Goal: Find specific page/section: Locate a particular part of the current website

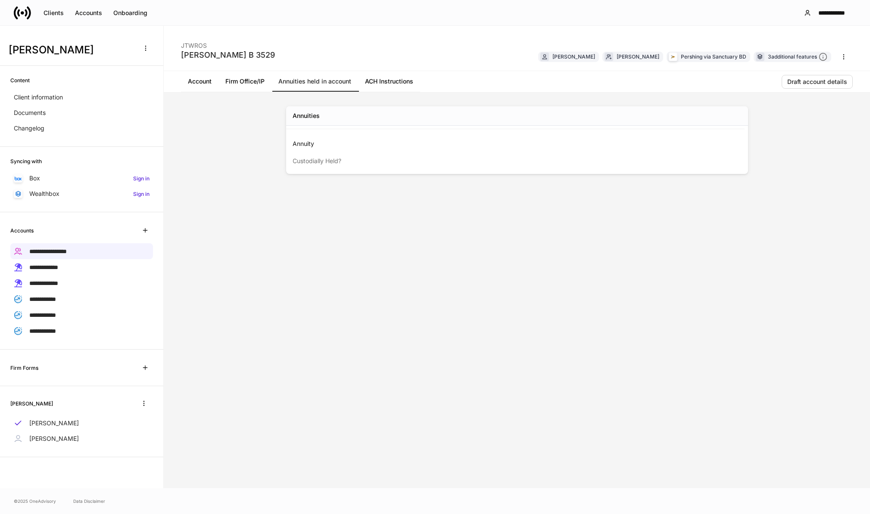
drag, startPoint x: 317, startPoint y: 81, endPoint x: 298, endPoint y: 81, distance: 19.4
click at [317, 81] on link "Annuities held in account" at bounding box center [314, 81] width 87 height 21
click at [822, 82] on div "Draft account details" at bounding box center [817, 82] width 60 height 6
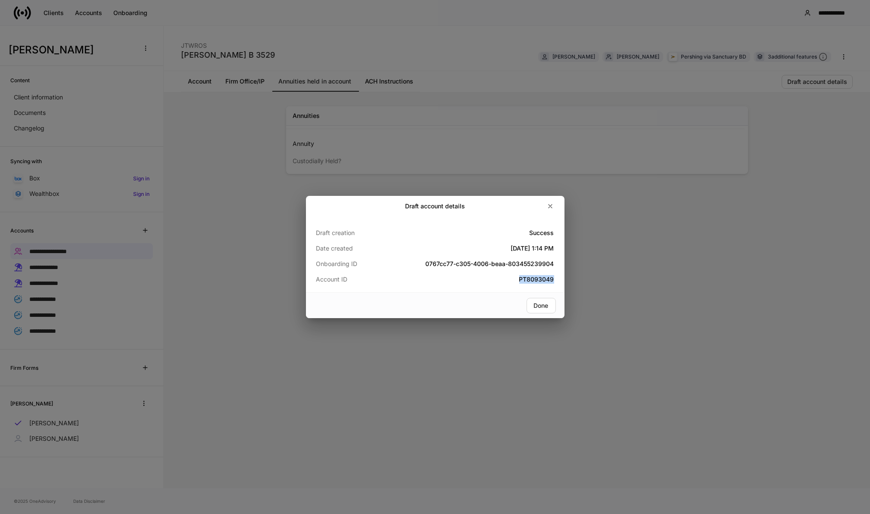
drag, startPoint x: 556, startPoint y: 279, endPoint x: 519, endPoint y: 282, distance: 37.2
click at [519, 282] on div "Draft creation Success Date created May 16, 2025 1:14 PM Onboarding ID 0767cc77…" at bounding box center [435, 255] width 258 height 76
copy h5 "PT8093049"
click at [548, 205] on icon "button" at bounding box center [550, 206] width 7 height 7
